Goal: Find specific page/section: Find specific page/section

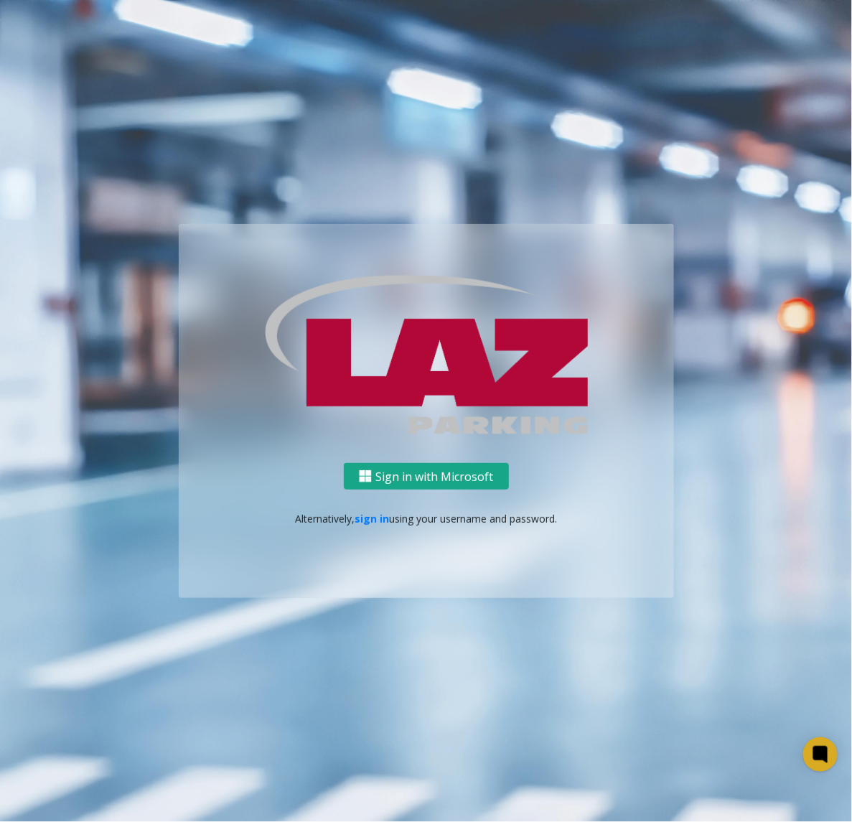
click at [425, 473] on button "Sign in with Microsoft" at bounding box center [426, 476] width 165 height 27
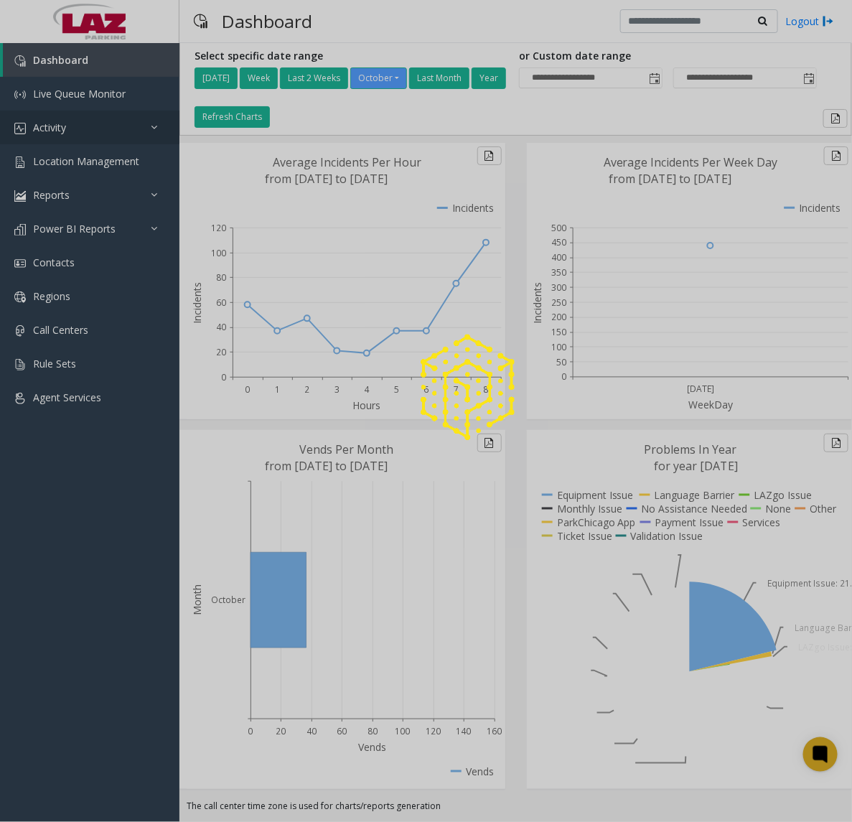
click at [83, 122] on link "Activity" at bounding box center [90, 128] width 180 height 34
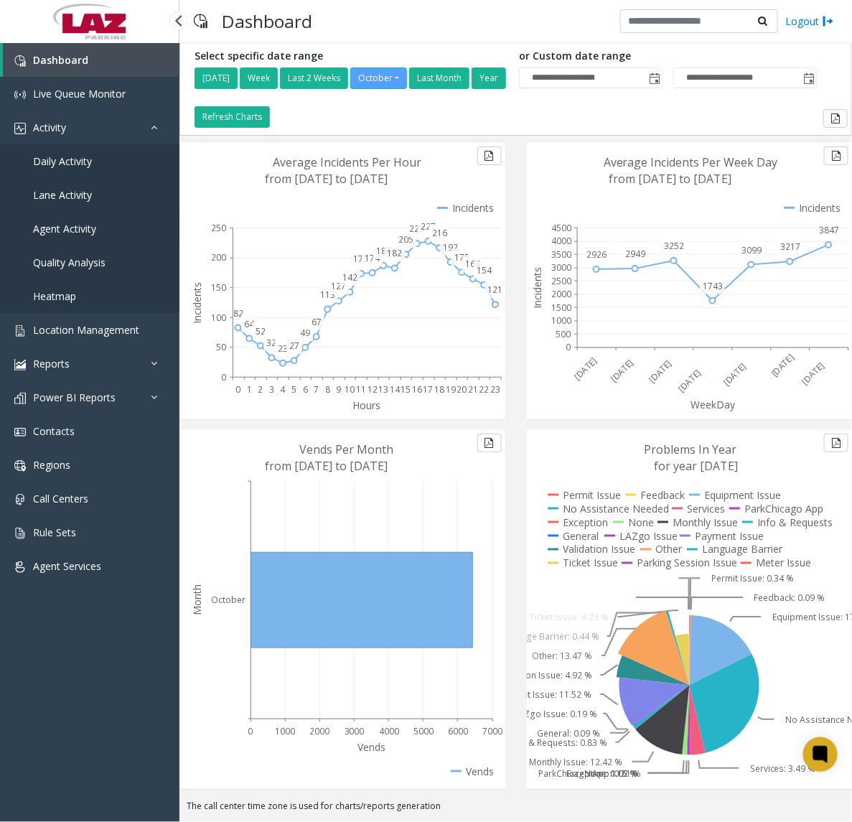
click at [62, 238] on link "Agent Activity" at bounding box center [90, 229] width 180 height 34
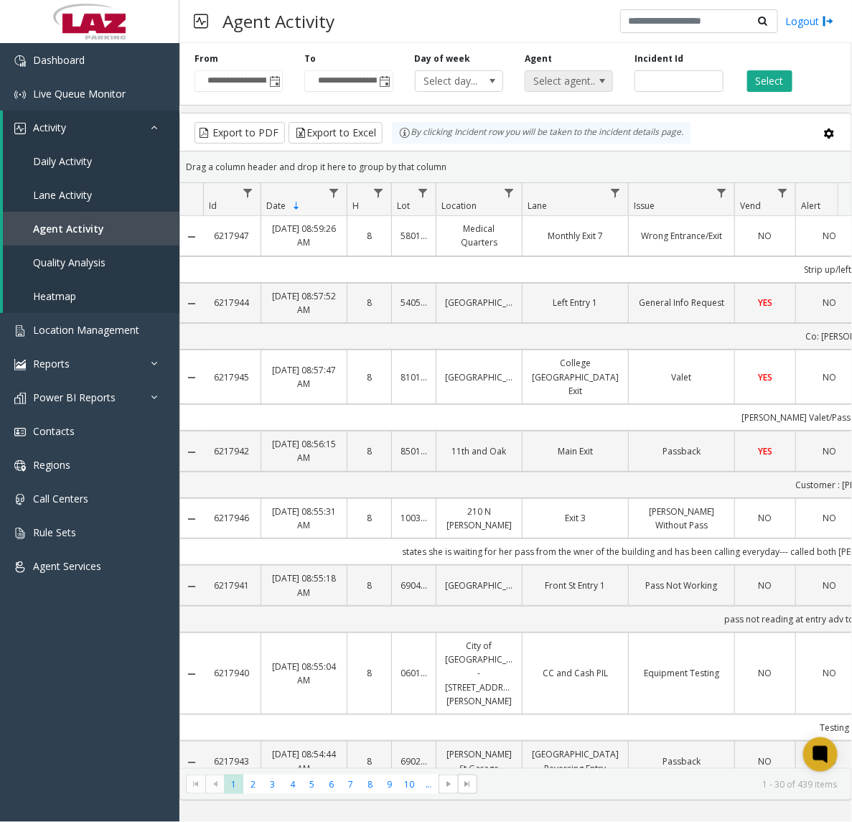
click at [562, 87] on span "Select agent..." at bounding box center [561, 81] width 70 height 20
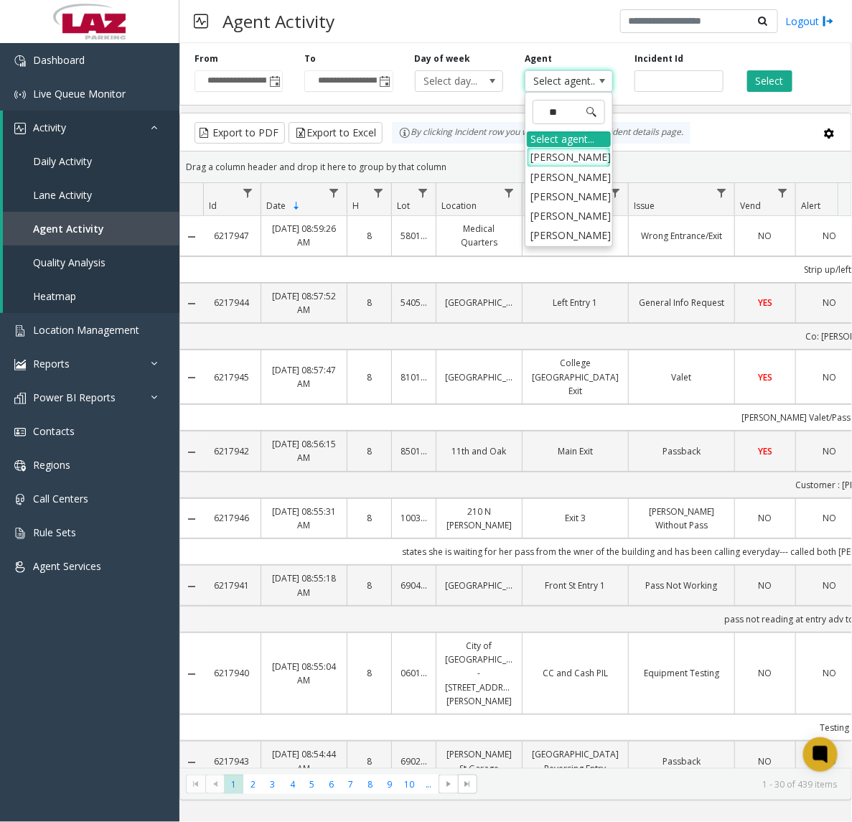
type input "***"
click at [577, 158] on li "Yessenia Pineda" at bounding box center [569, 156] width 84 height 19
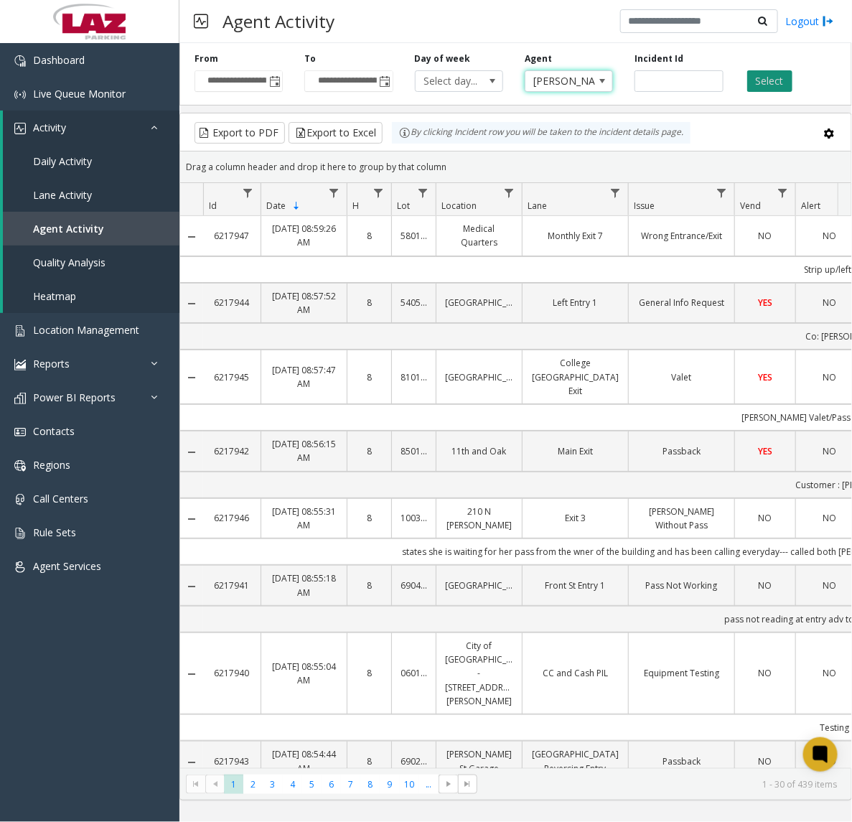
click at [755, 81] on button "Select" at bounding box center [770, 81] width 45 height 22
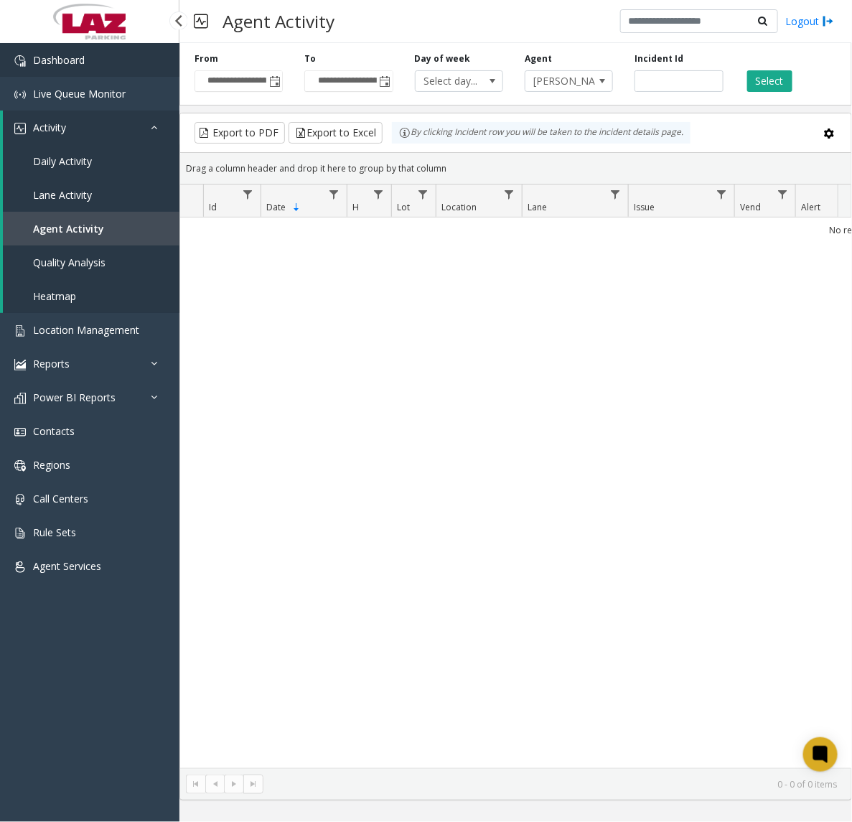
click at [55, 63] on span "Dashboard" at bounding box center [59, 60] width 52 height 14
